Goal: Information Seeking & Learning: Learn about a topic

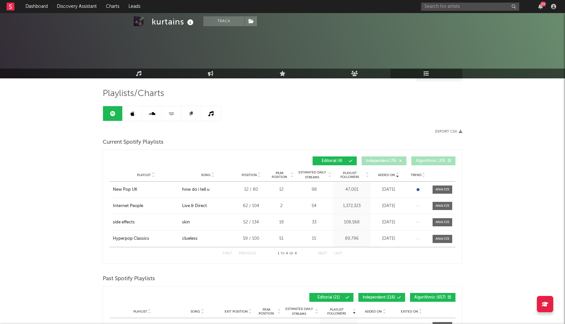
scroll to position [96, 0]
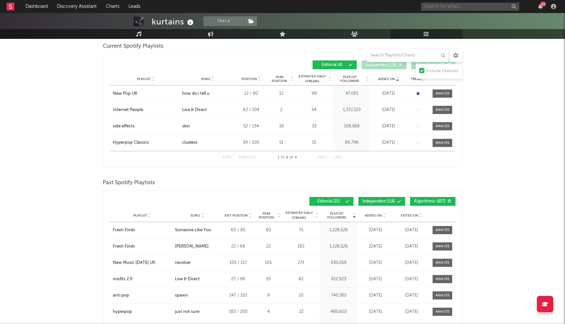
click at [469, 7] on input "text" at bounding box center [470, 7] width 98 height 8
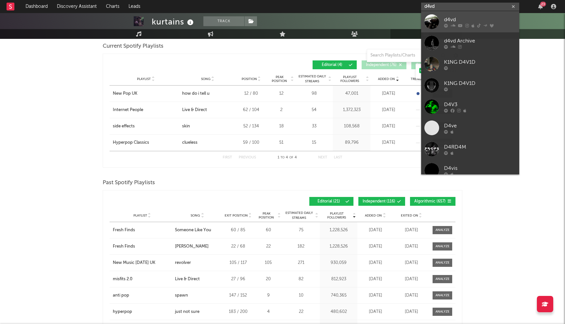
type input "d4vd"
click at [447, 20] on div "d4vd" at bounding box center [480, 20] width 72 height 8
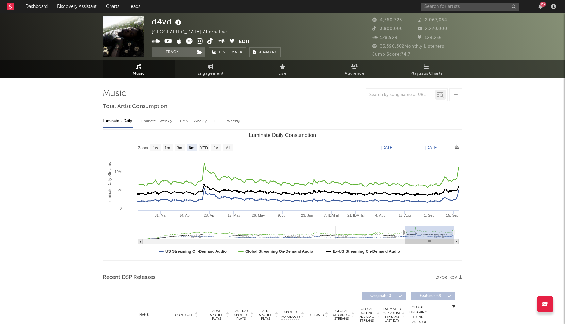
select select "6m"
